Goal: Register for event/course

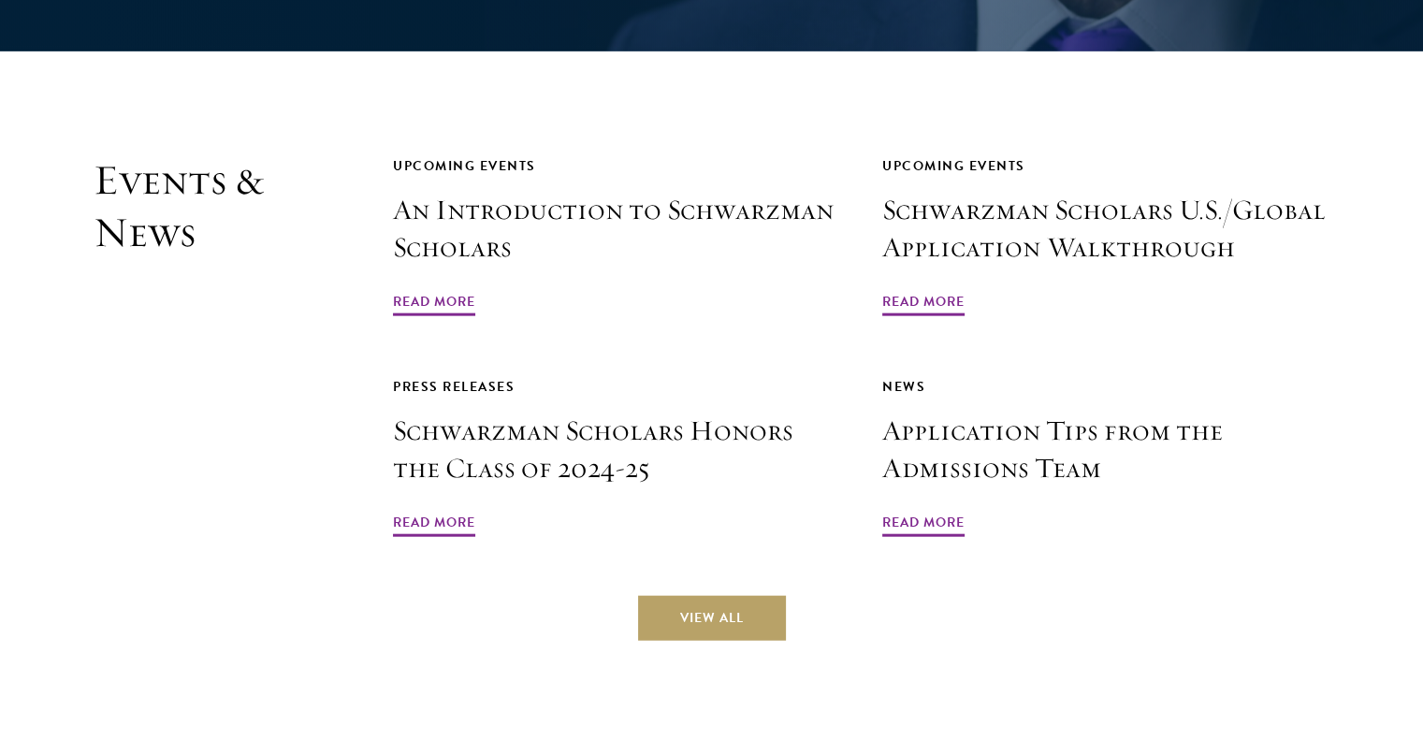
scroll to position [4396, 0]
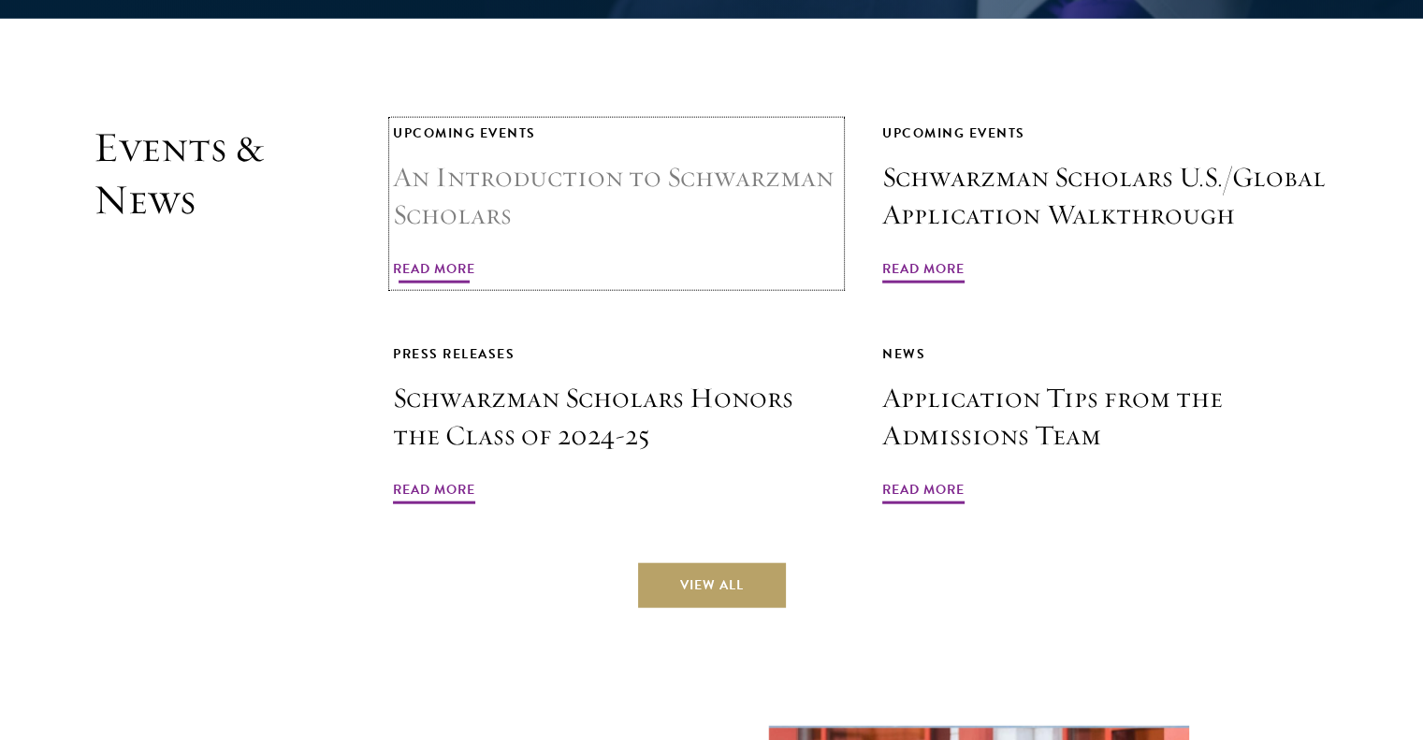
click at [434, 257] on span "Read More" at bounding box center [434, 271] width 82 height 29
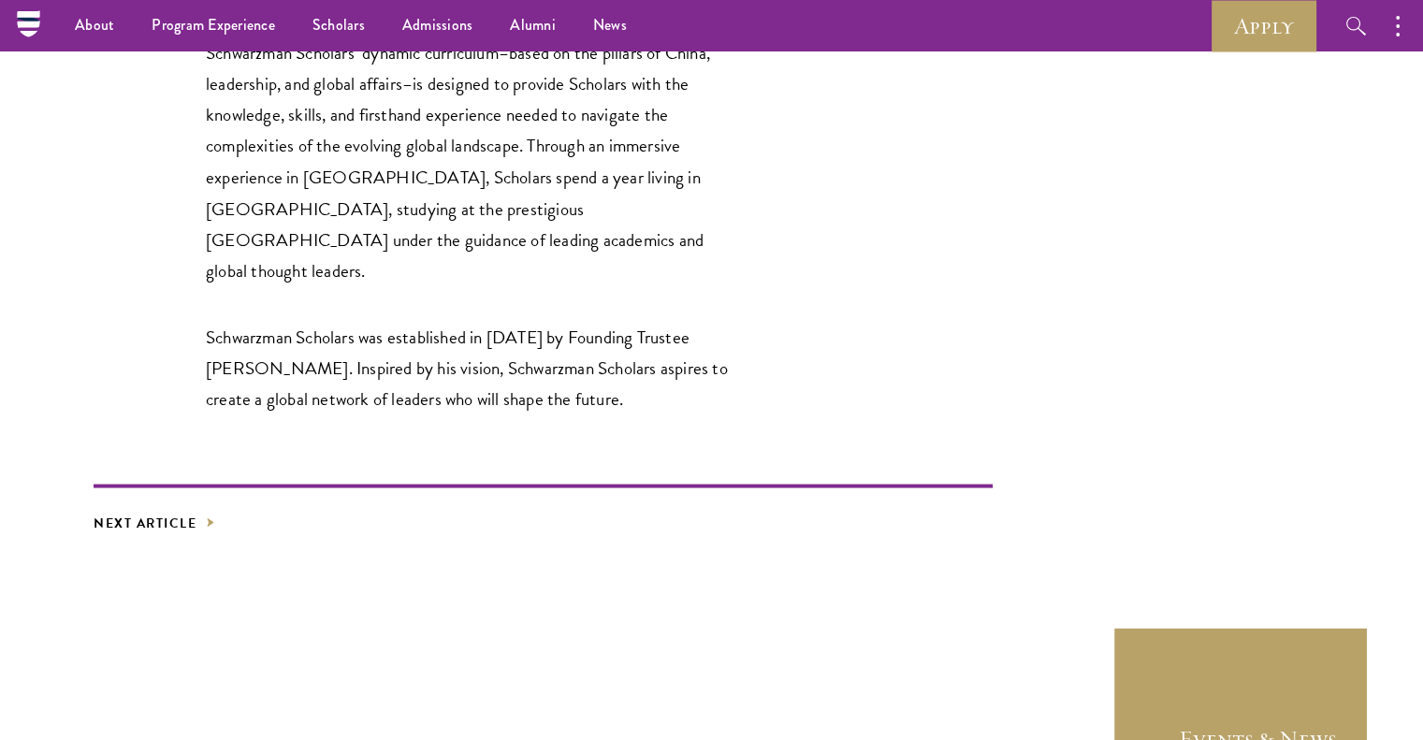
scroll to position [3274, 0]
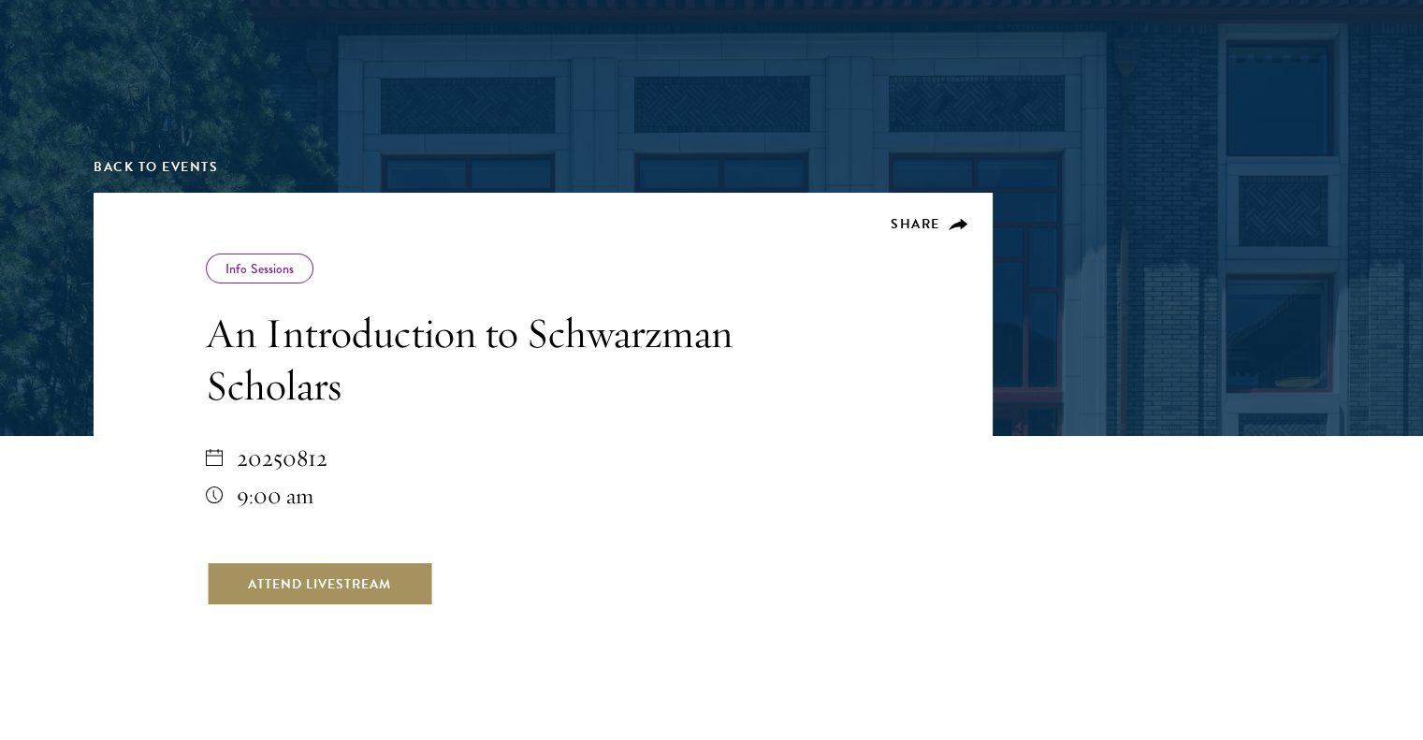
scroll to position [281, 0]
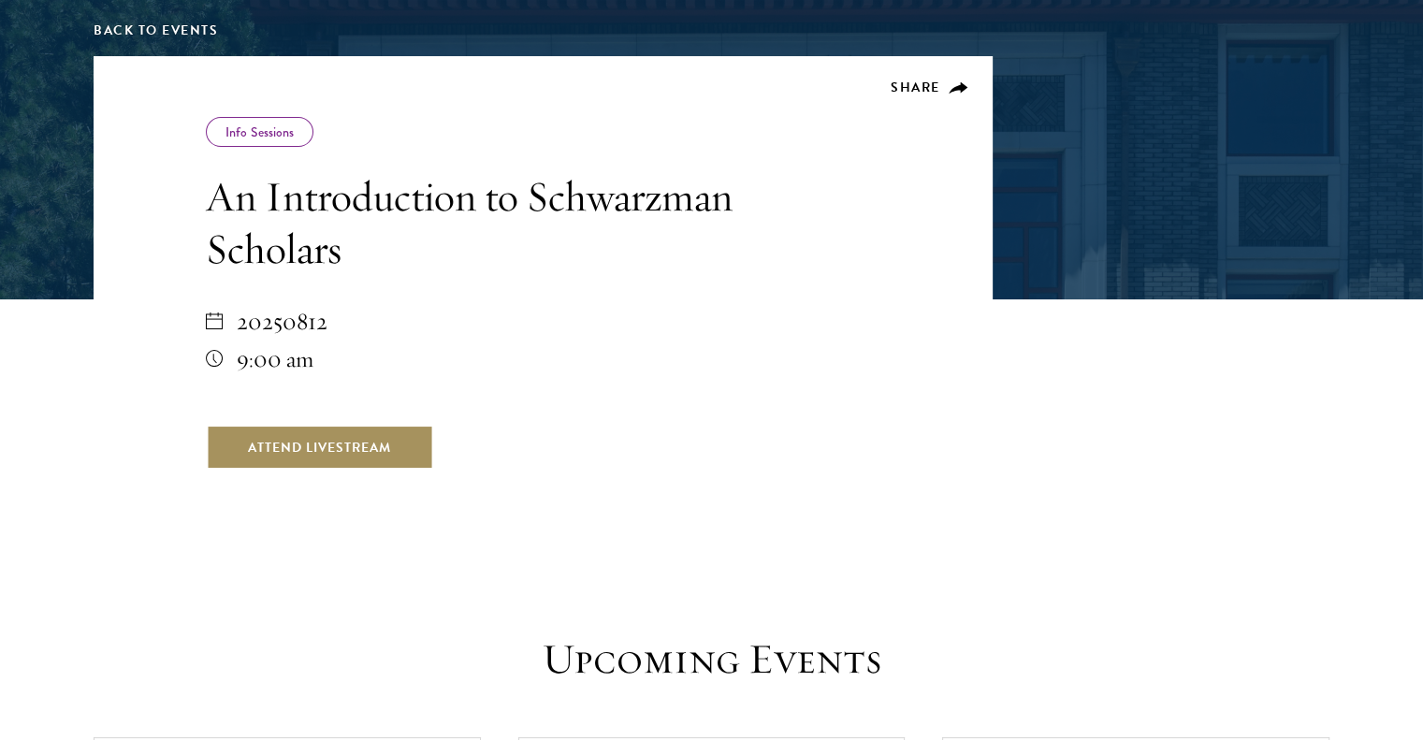
click at [284, 451] on link "Attend Livestream" at bounding box center [319, 447] width 227 height 45
